Goal: Navigation & Orientation: Understand site structure

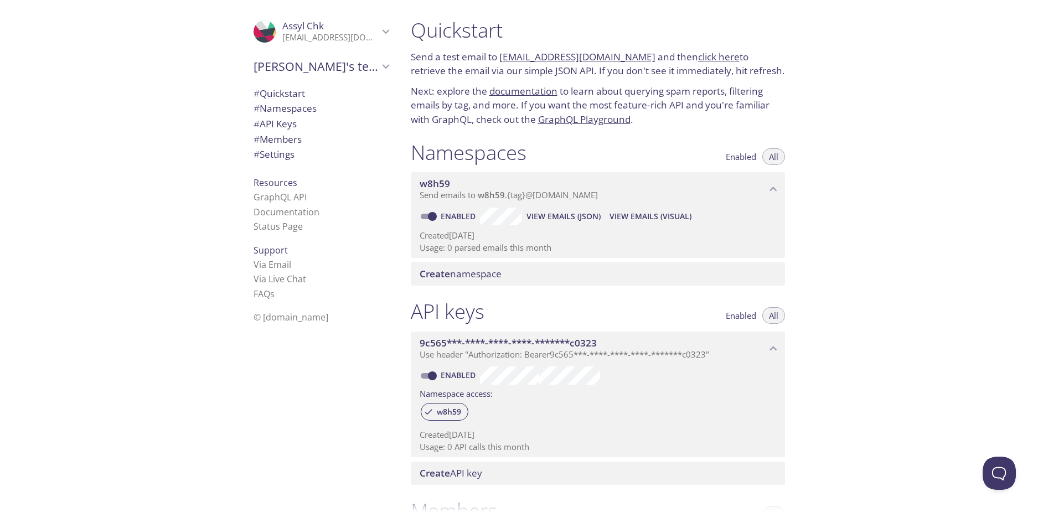
click at [286, 95] on span "# Quickstart" at bounding box center [280, 93] width 52 height 13
click at [292, 114] on span "# Namespaces" at bounding box center [285, 108] width 63 height 13
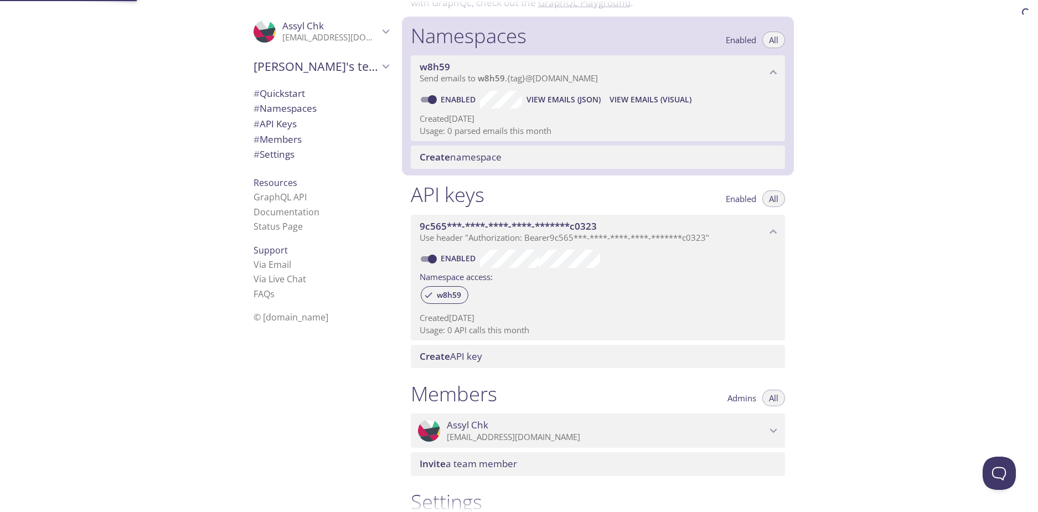
scroll to position [140, 0]
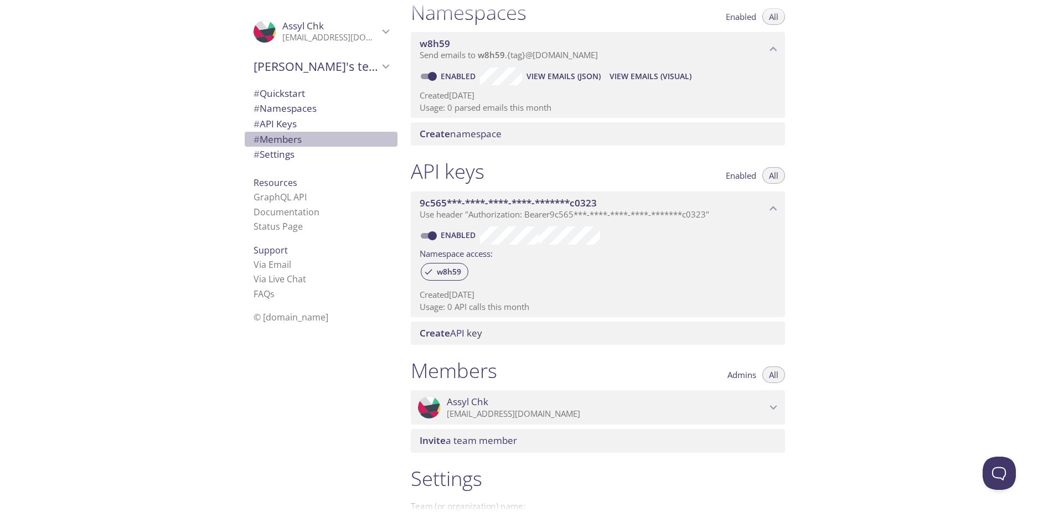
click at [302, 133] on span "# Members" at bounding box center [321, 139] width 135 height 14
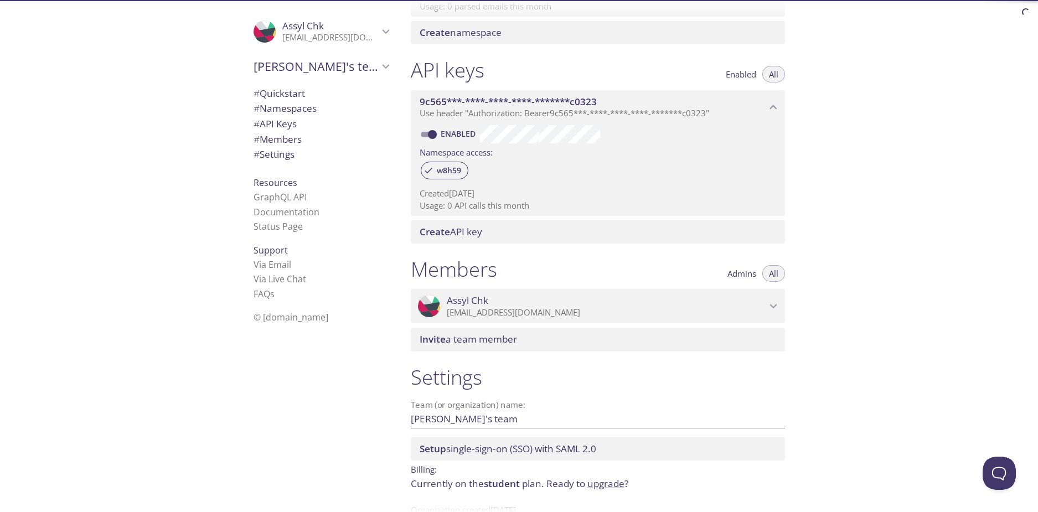
scroll to position [275, 0]
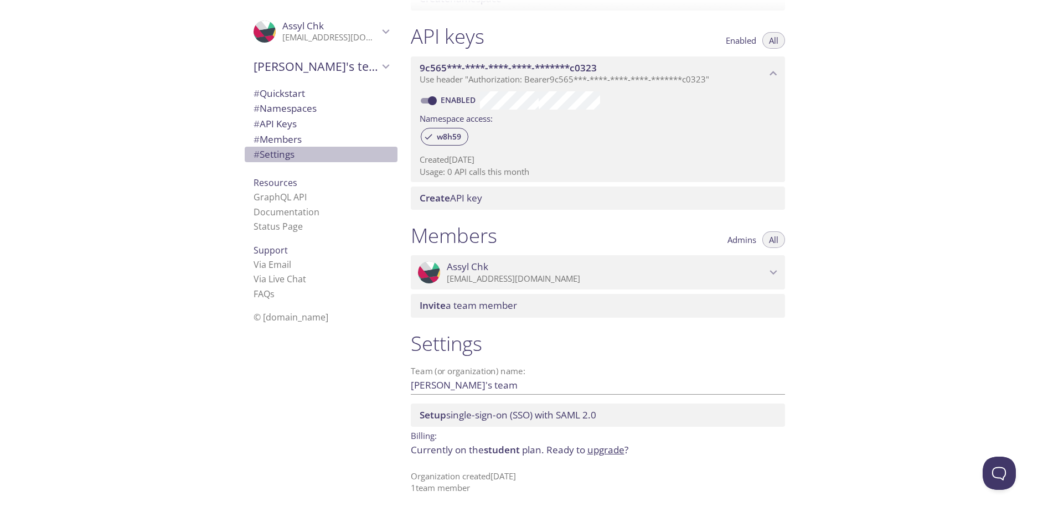
click at [278, 158] on span "# Settings" at bounding box center [274, 154] width 41 height 13
click at [284, 126] on span "# API Keys" at bounding box center [275, 123] width 43 height 13
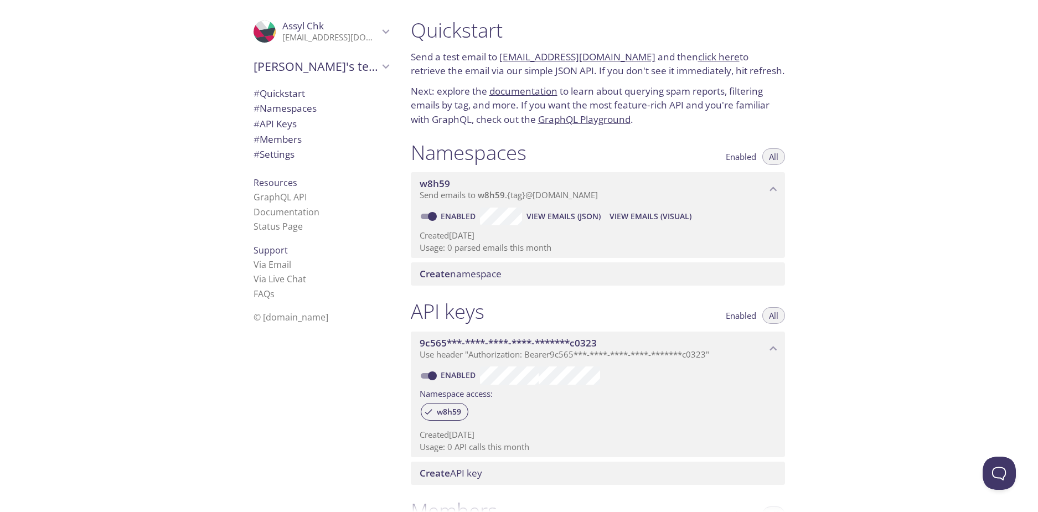
click at [531, 56] on link "[EMAIL_ADDRESS][DOMAIN_NAME]" at bounding box center [578, 56] width 156 height 13
click at [527, 56] on link "[EMAIL_ADDRESS][DOMAIN_NAME]" at bounding box center [578, 56] width 156 height 13
click at [745, 157] on span "Enabled" at bounding box center [741, 157] width 30 height 0
click at [769, 157] on span "All" at bounding box center [773, 157] width 9 height 0
click at [266, 72] on span "[PERSON_NAME]'s team" at bounding box center [316, 67] width 125 height 16
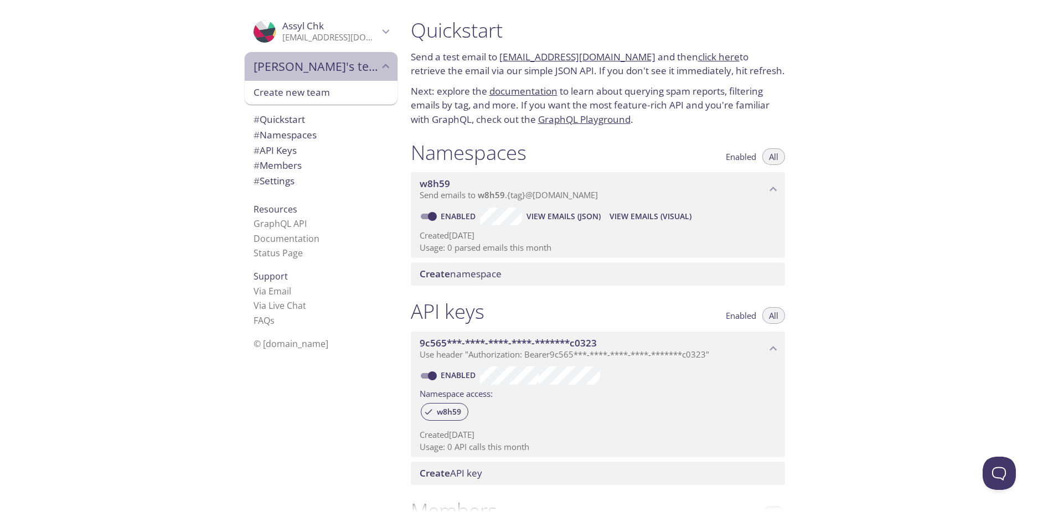
click at [280, 70] on span "[PERSON_NAME]'s team" at bounding box center [316, 67] width 125 height 16
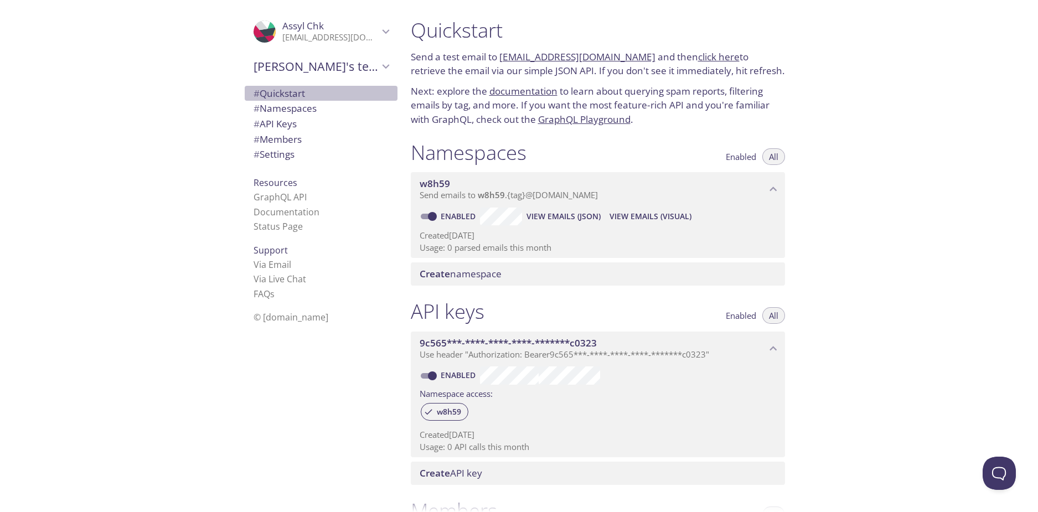
click at [268, 94] on span "# Quickstart" at bounding box center [280, 93] width 52 height 13
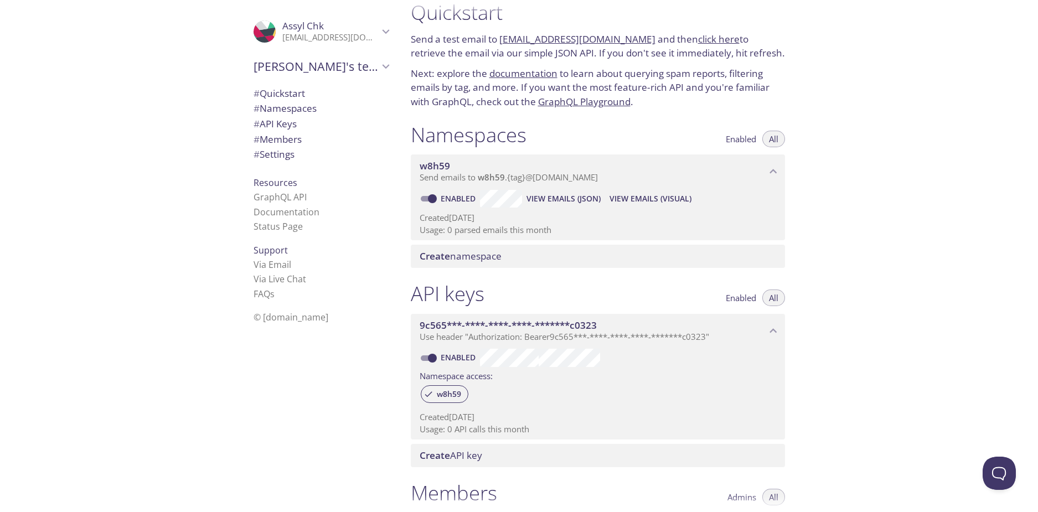
click at [608, 98] on link "GraphQL Playground" at bounding box center [584, 101] width 92 height 13
